Goal: Information Seeking & Learning: Learn about a topic

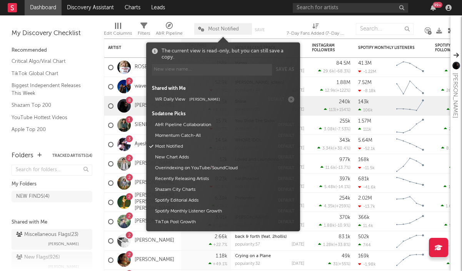
click at [218, 29] on span "Most Notified" at bounding box center [223, 29] width 31 height 5
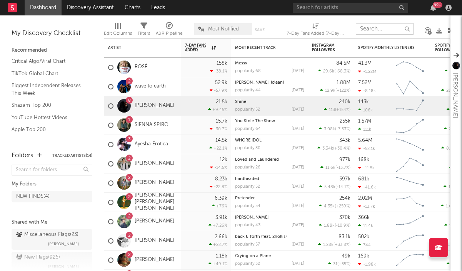
click at [366, 27] on input "text" at bounding box center [385, 29] width 58 height 12
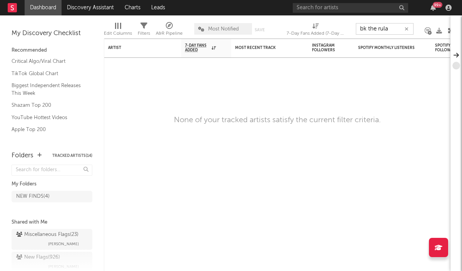
click at [370, 30] on input "bk the rula" at bounding box center [385, 29] width 58 height 12
click at [367, 28] on input "bk the rula" at bounding box center [385, 29] width 58 height 12
click at [397, 26] on input "bk the rula" at bounding box center [385, 29] width 58 height 12
click at [398, 32] on input "bk the rula" at bounding box center [385, 29] width 58 height 12
drag, startPoint x: 393, startPoint y: 29, endPoint x: 356, endPoint y: 27, distance: 37.0
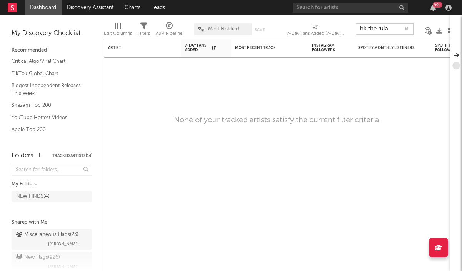
click at [356, 27] on div "Edit Columns Filters A&R Pipeline Most Notified Save Save as 7-Day Fans Added (…" at bounding box center [279, 26] width 350 height 23
type input "bk"
click at [118, 44] on div "Artist" at bounding box center [142, 47] width 69 height 15
click at [100, 55] on icon at bounding box center [97, 55] width 5 height 6
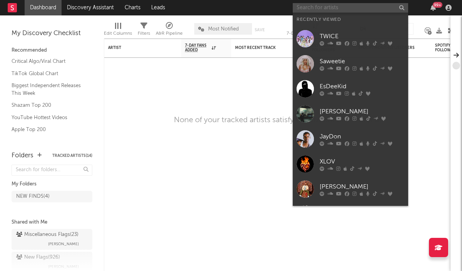
click at [402, 8] on input "text" at bounding box center [350, 8] width 115 height 10
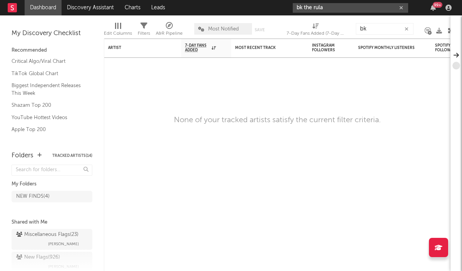
click at [335, 4] on input "bk the rula" at bounding box center [350, 8] width 115 height 10
click at [288, 7] on nav "Dashboard Discovery Assistant Charts Leads bk the rula 99 +" at bounding box center [231, 7] width 462 height 15
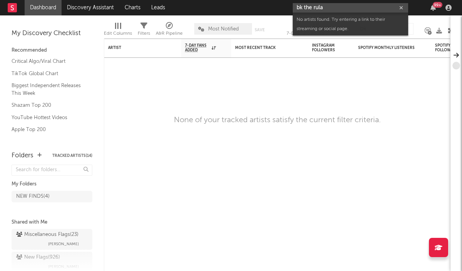
click at [333, 7] on input "bk the rula" at bounding box center [350, 8] width 115 height 10
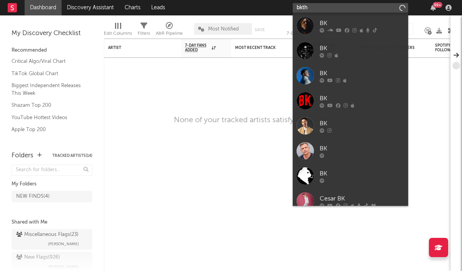
type input "bkthe"
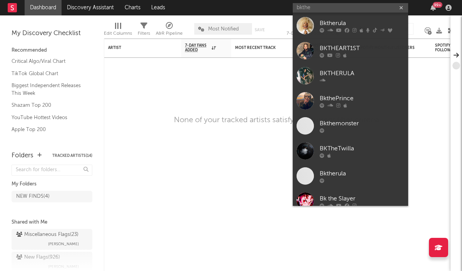
click at [323, 72] on div "BKTHERULA" at bounding box center [362, 73] width 85 height 9
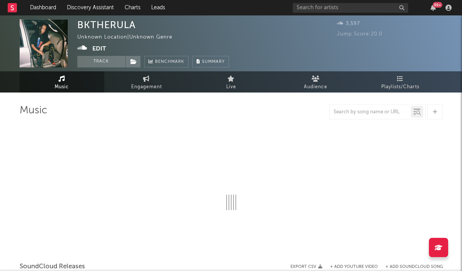
select select "1w"
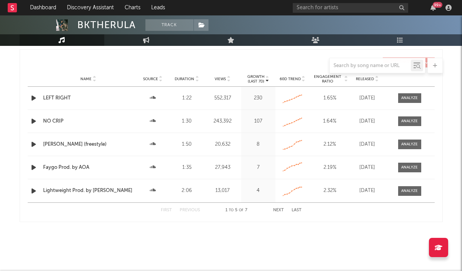
scroll to position [295, 0]
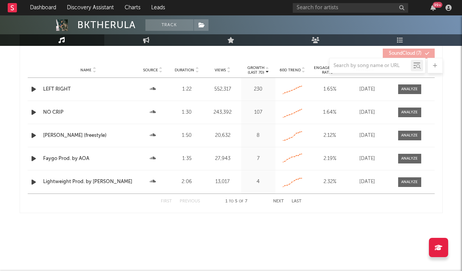
click at [187, 202] on button "Previous" at bounding box center [190, 201] width 20 height 4
click at [185, 202] on button "Previous" at bounding box center [190, 201] width 20 height 4
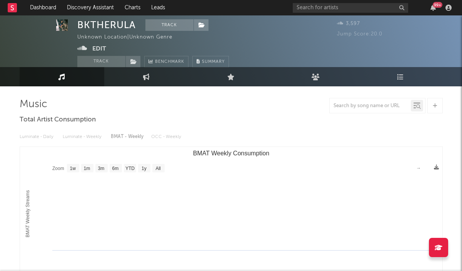
scroll to position [0, 0]
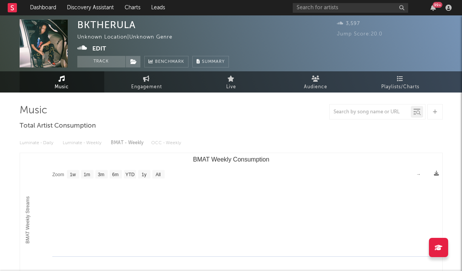
click at [54, 77] on link "Music" at bounding box center [62, 81] width 85 height 21
click at [62, 80] on icon at bounding box center [62, 78] width 7 height 6
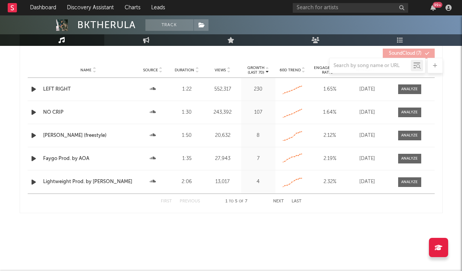
scroll to position [290, 0]
